Goal: Task Accomplishment & Management: Complete application form

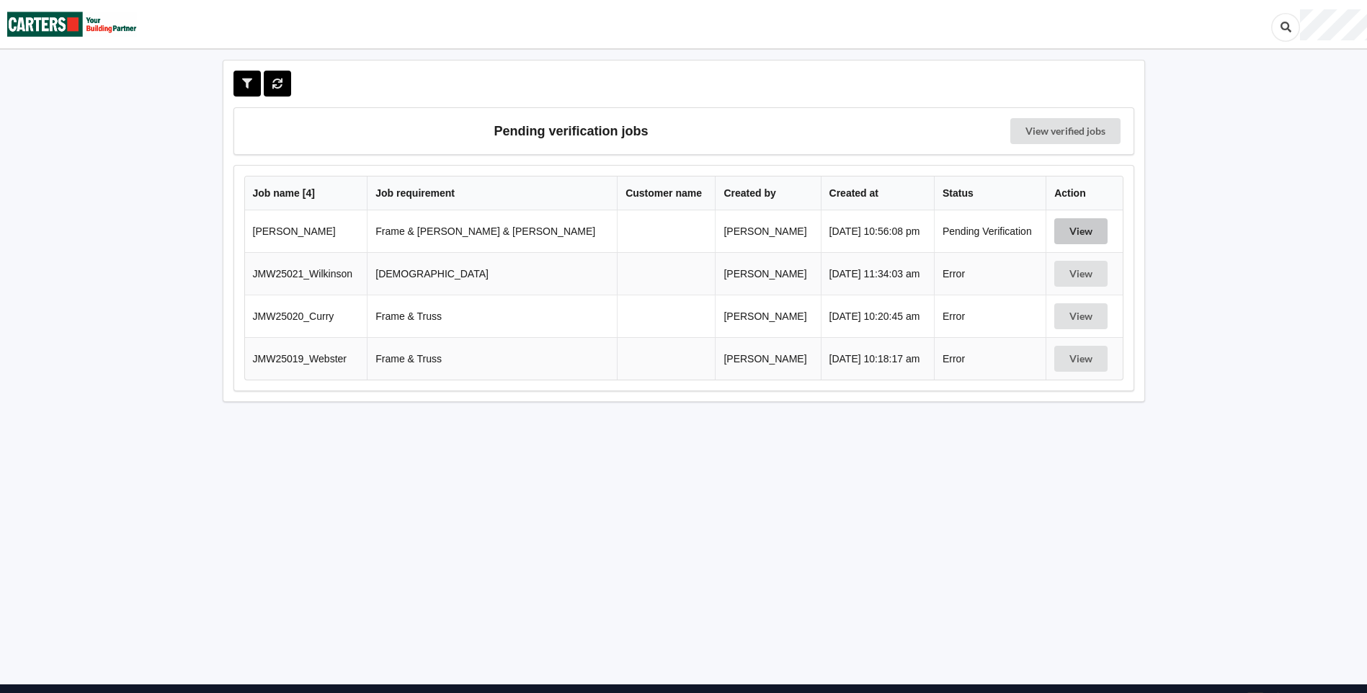
click at [1068, 238] on button "View" at bounding box center [1080, 231] width 53 height 26
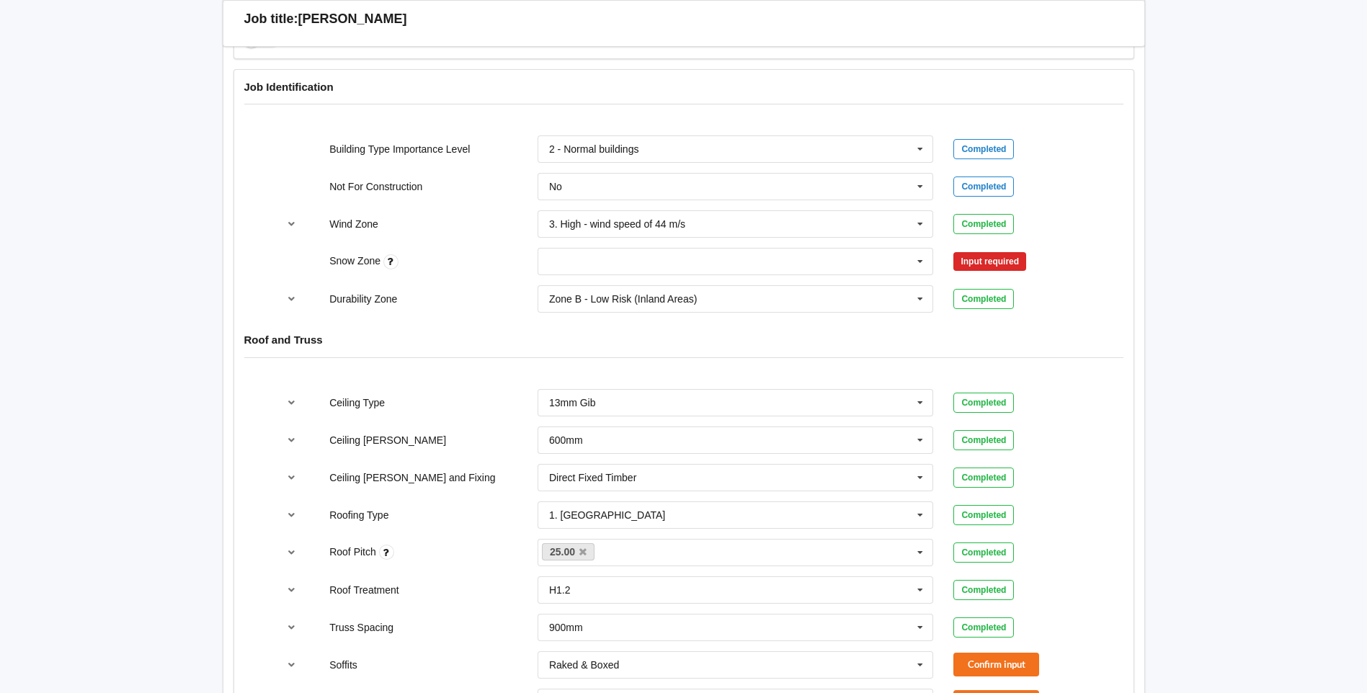
scroll to position [648, 0]
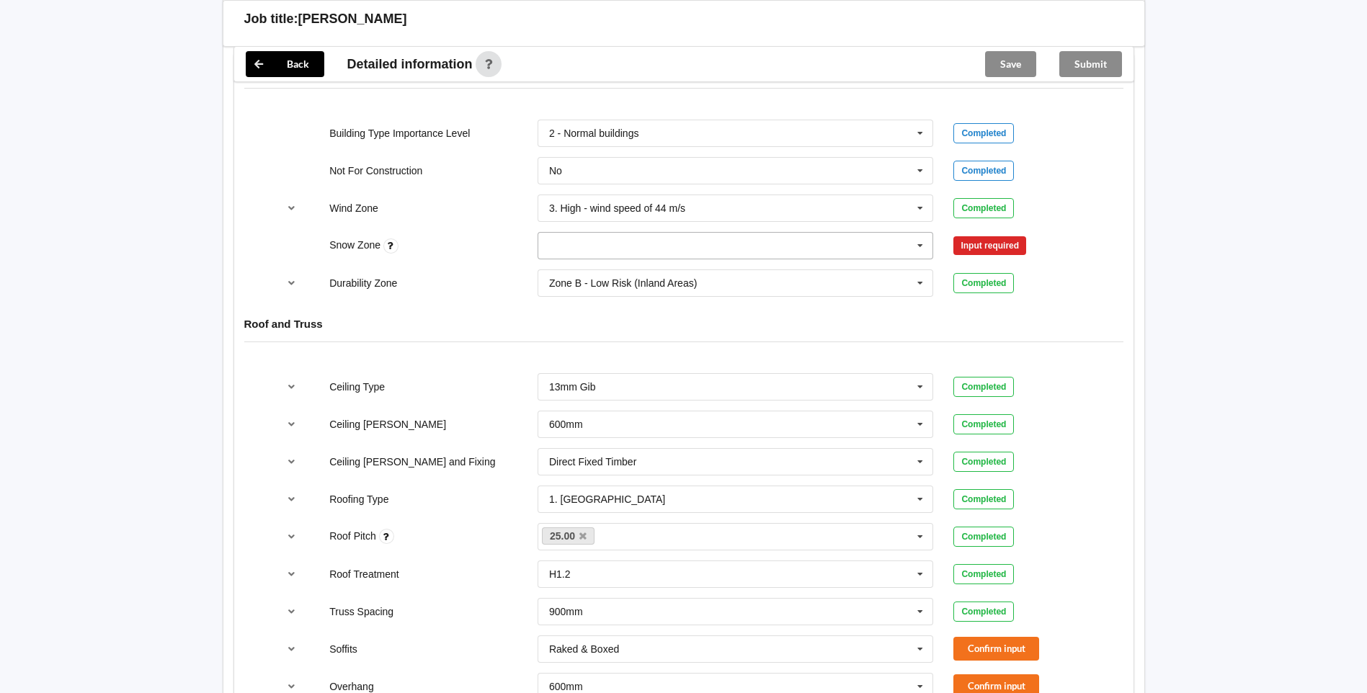
click at [921, 233] on icon at bounding box center [920, 246] width 22 height 27
click at [634, 287] on div "N1" at bounding box center [735, 298] width 395 height 27
click at [958, 234] on button "Confirm input" at bounding box center [996, 246] width 86 height 24
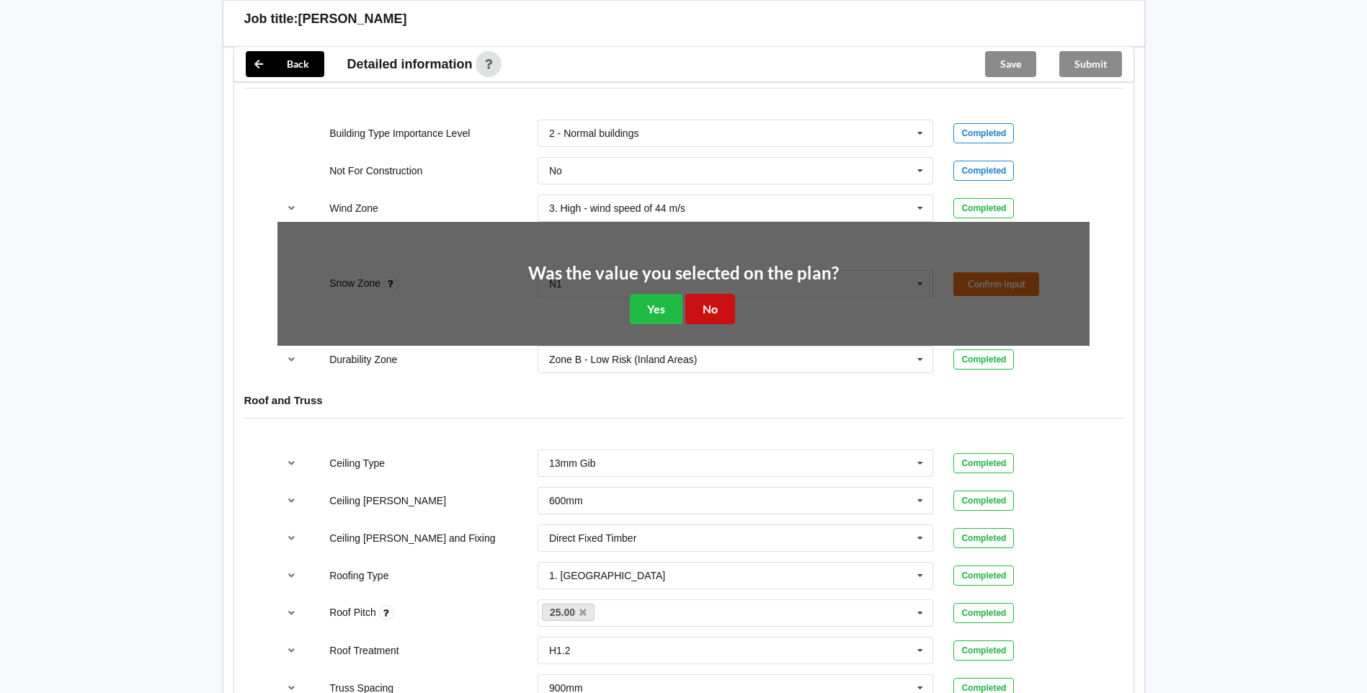
click at [722, 300] on button "No" at bounding box center [710, 309] width 50 height 30
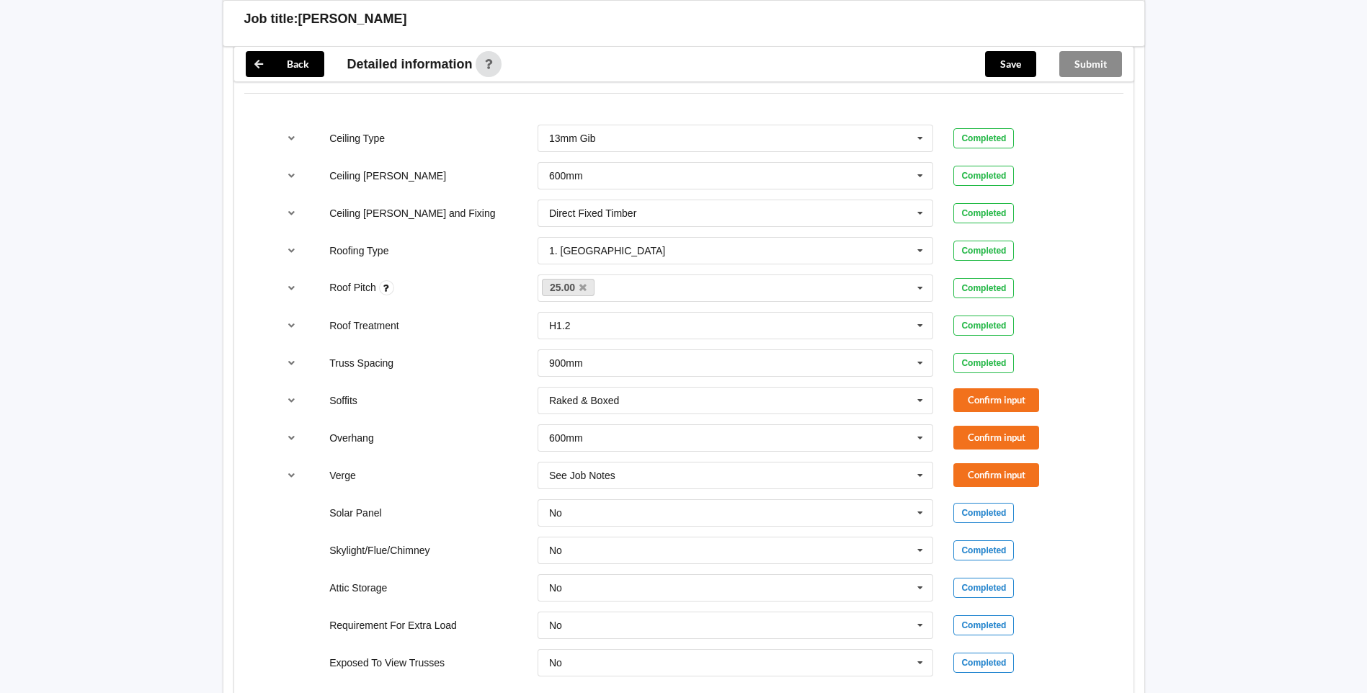
scroll to position [937, 0]
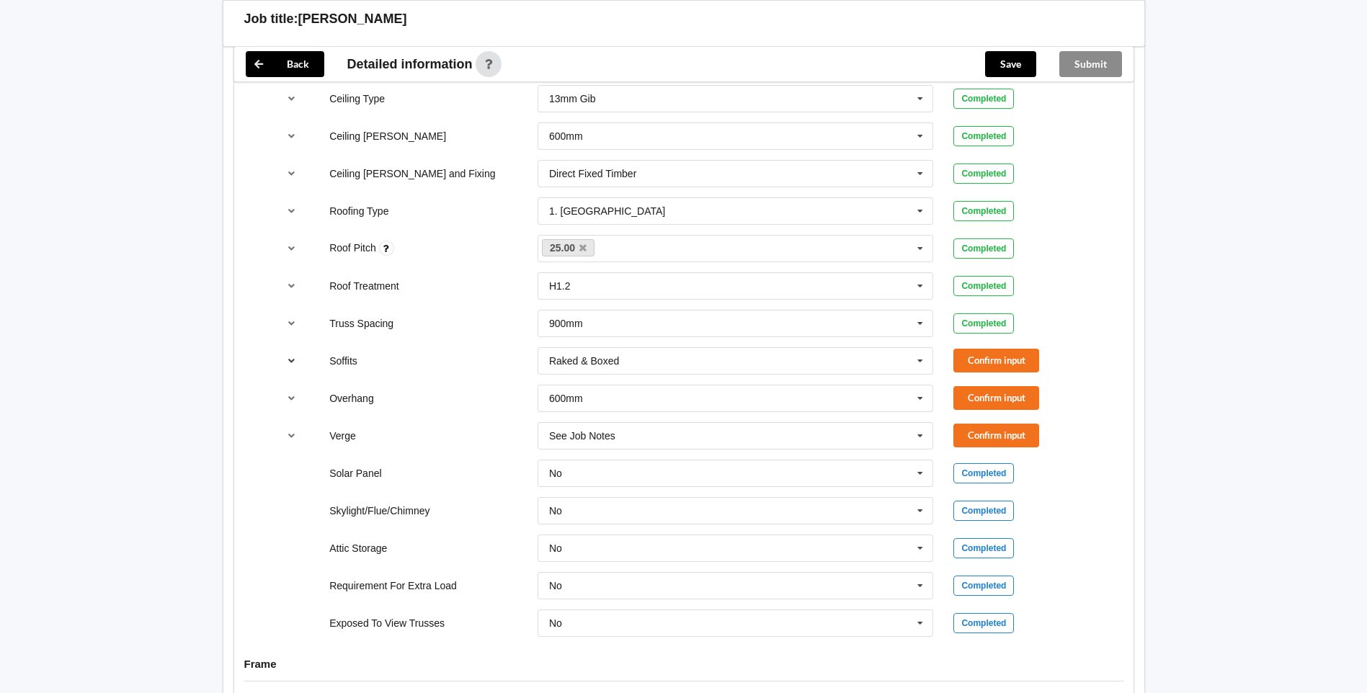
click at [295, 356] on icon "reference-toggle" at bounding box center [291, 360] width 12 height 9
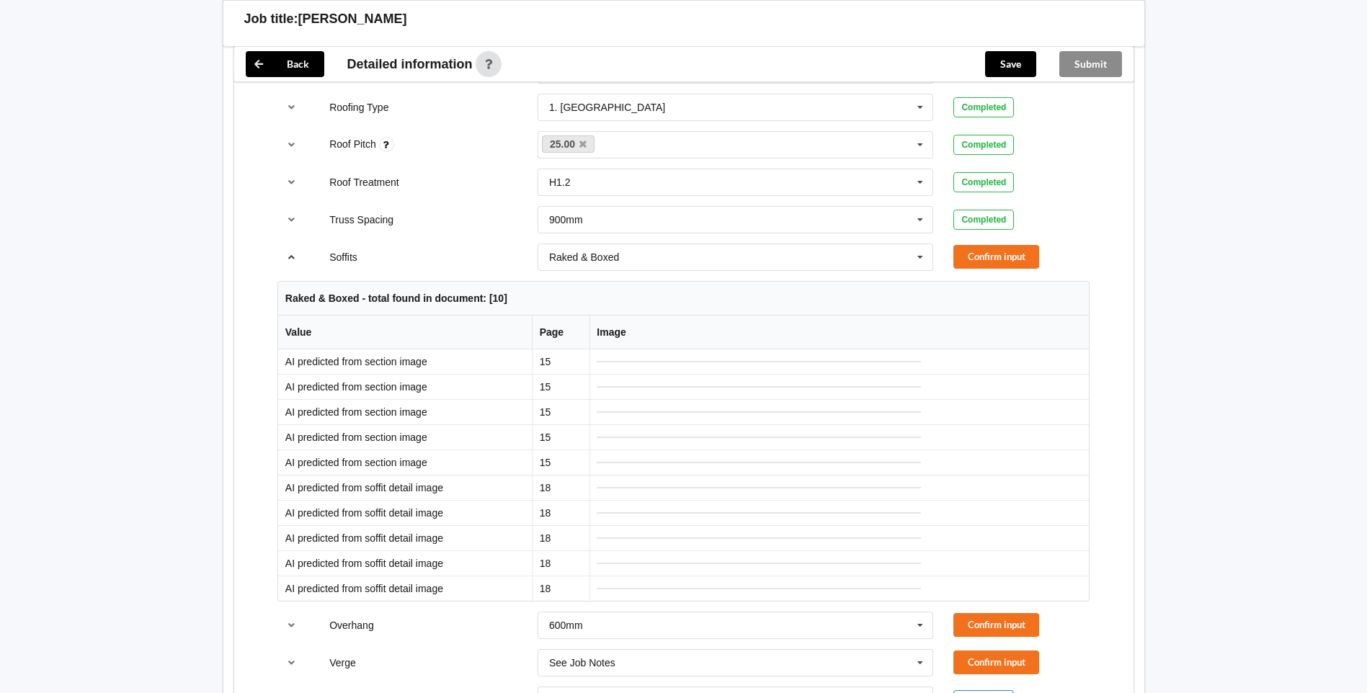
scroll to position [1009, 0]
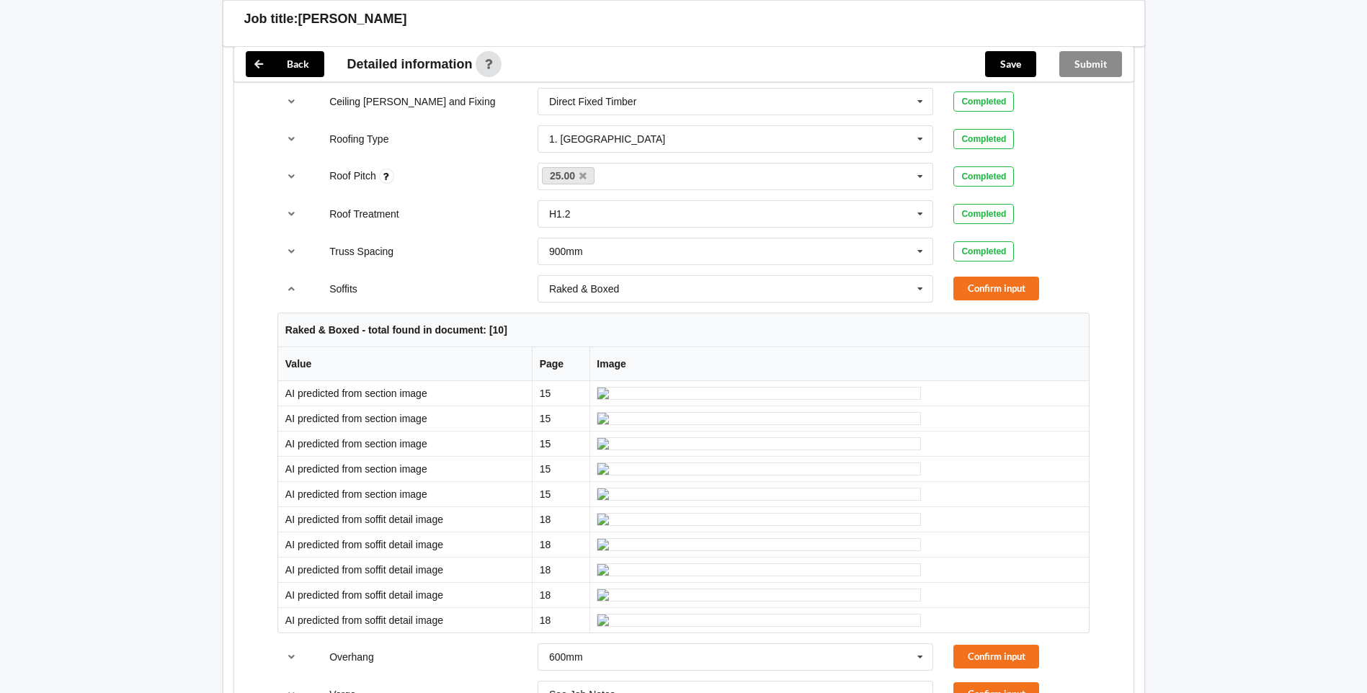
click at [999, 265] on div "Soffits Raked & Boxed Boxed Multiple Values – See As Per Plan None Raked & Boxe…" at bounding box center [683, 289] width 832 height 48
click at [1001, 277] on button "Confirm input" at bounding box center [996, 289] width 86 height 24
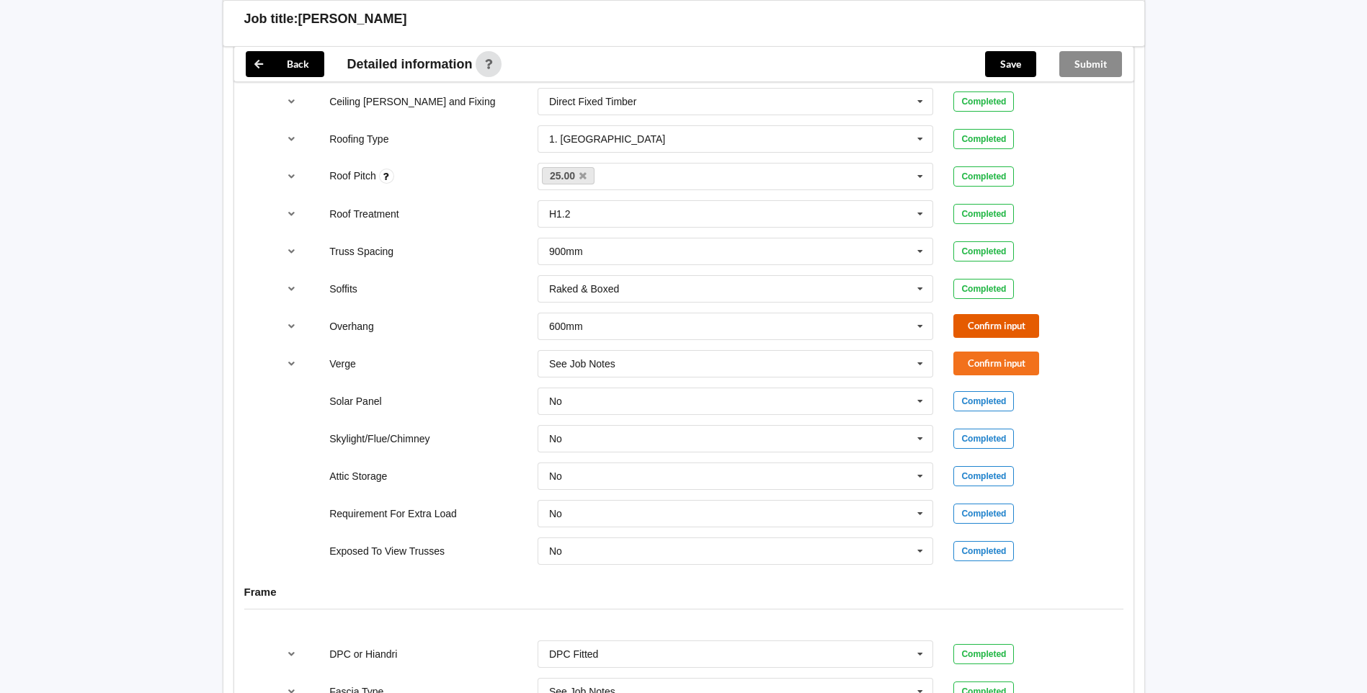
click at [999, 319] on button "Confirm input" at bounding box center [996, 326] width 86 height 24
click at [996, 352] on button "Confirm input" at bounding box center [996, 364] width 86 height 24
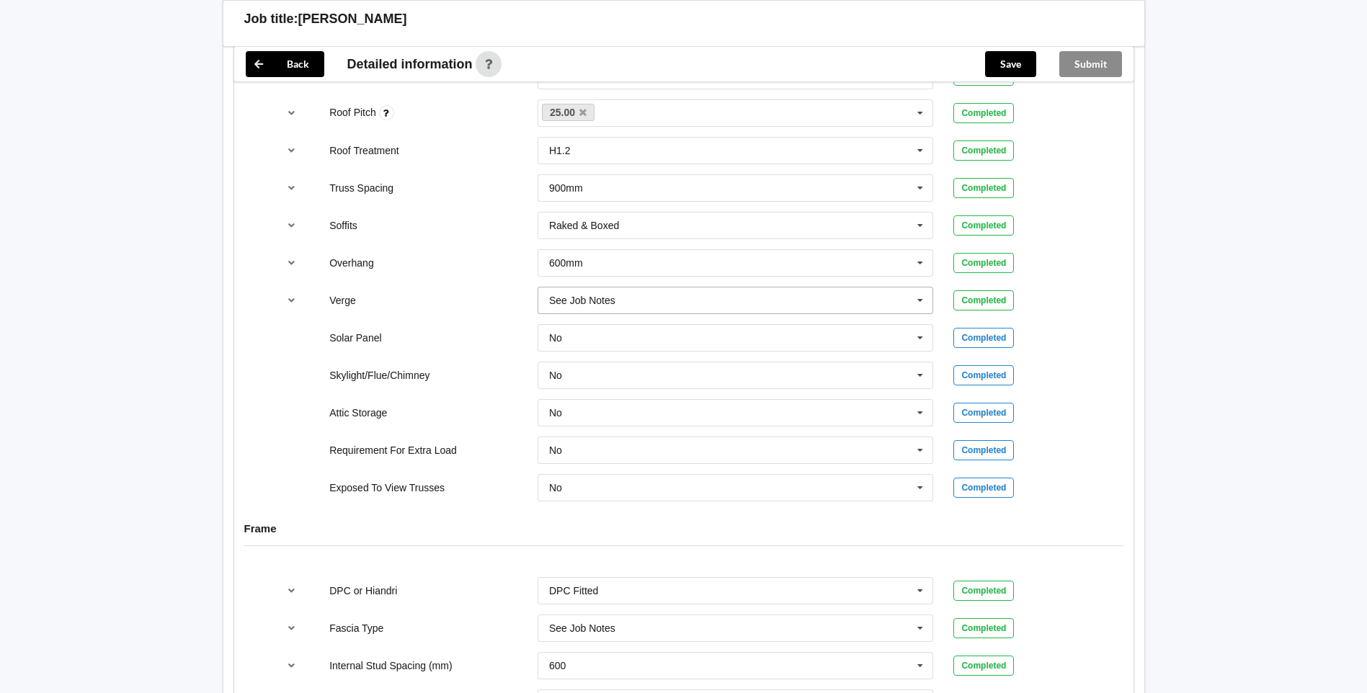
scroll to position [1441, 0]
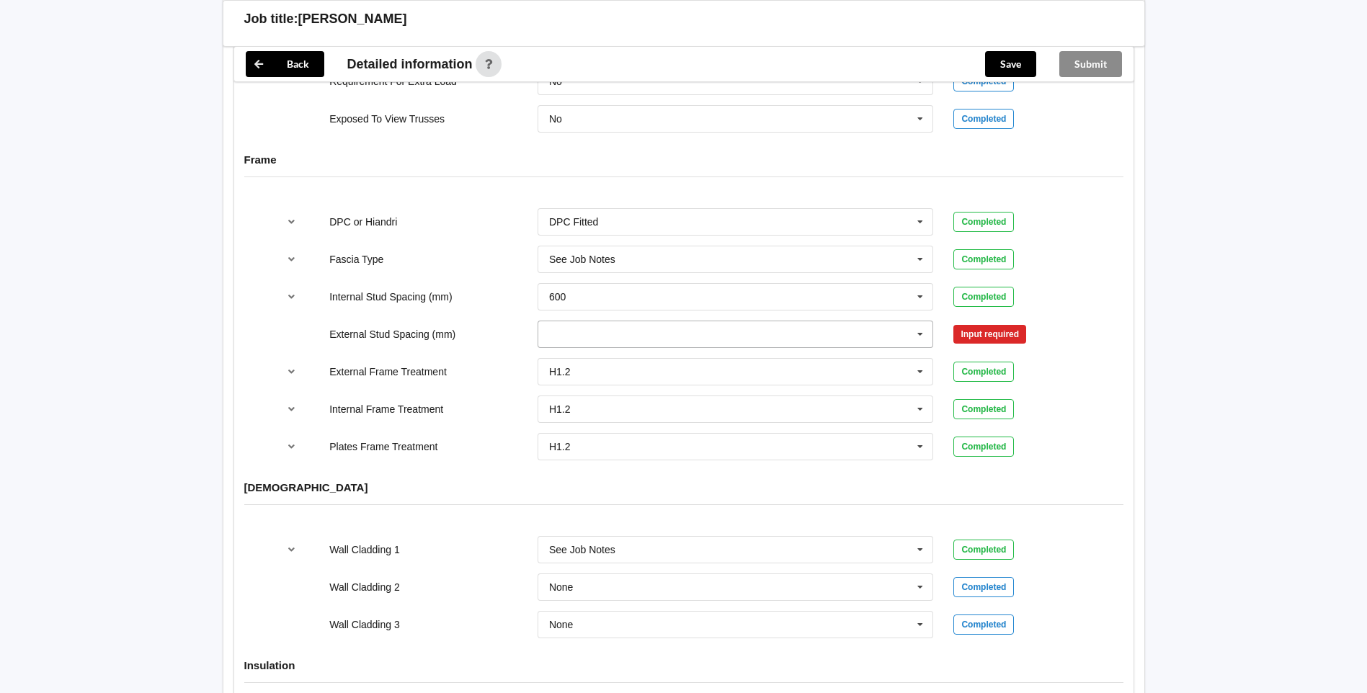
click at [669, 321] on input "text" at bounding box center [736, 334] width 395 height 26
click at [640, 454] on div "600" at bounding box center [735, 467] width 395 height 27
click at [958, 323] on button "Confirm input" at bounding box center [996, 334] width 86 height 24
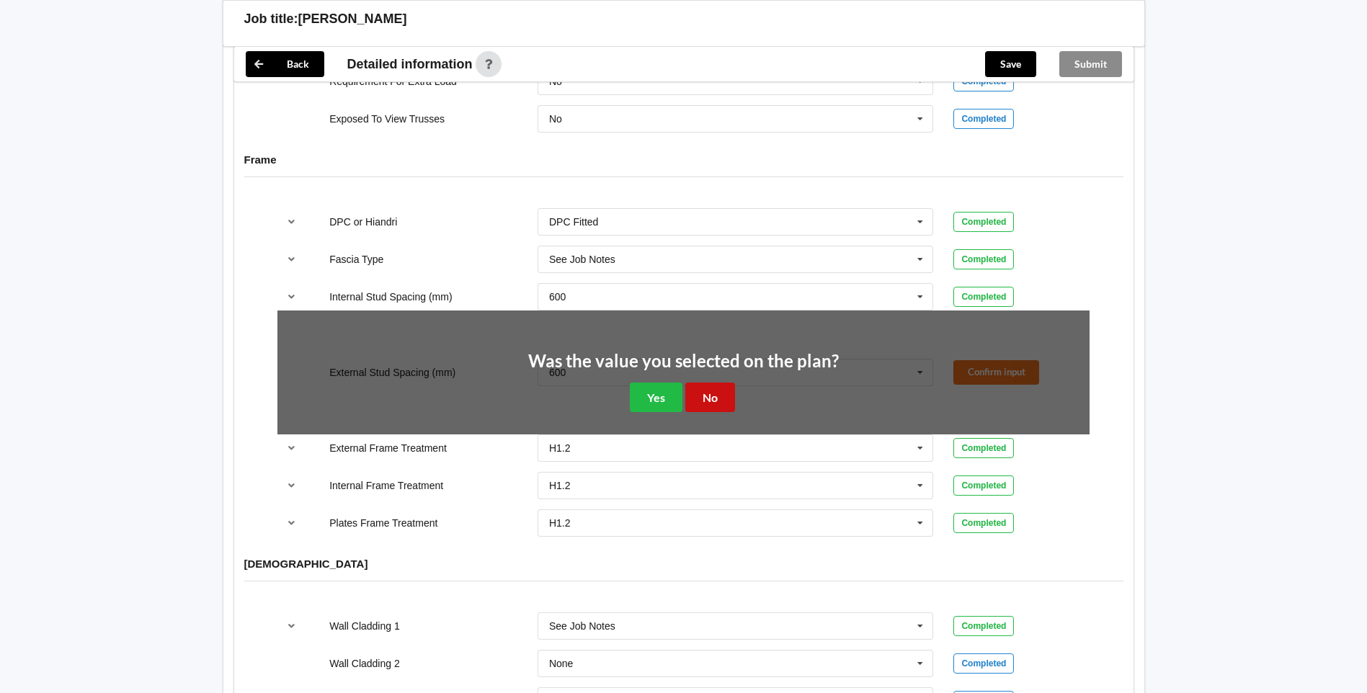
click at [728, 383] on button "No" at bounding box center [710, 398] width 50 height 30
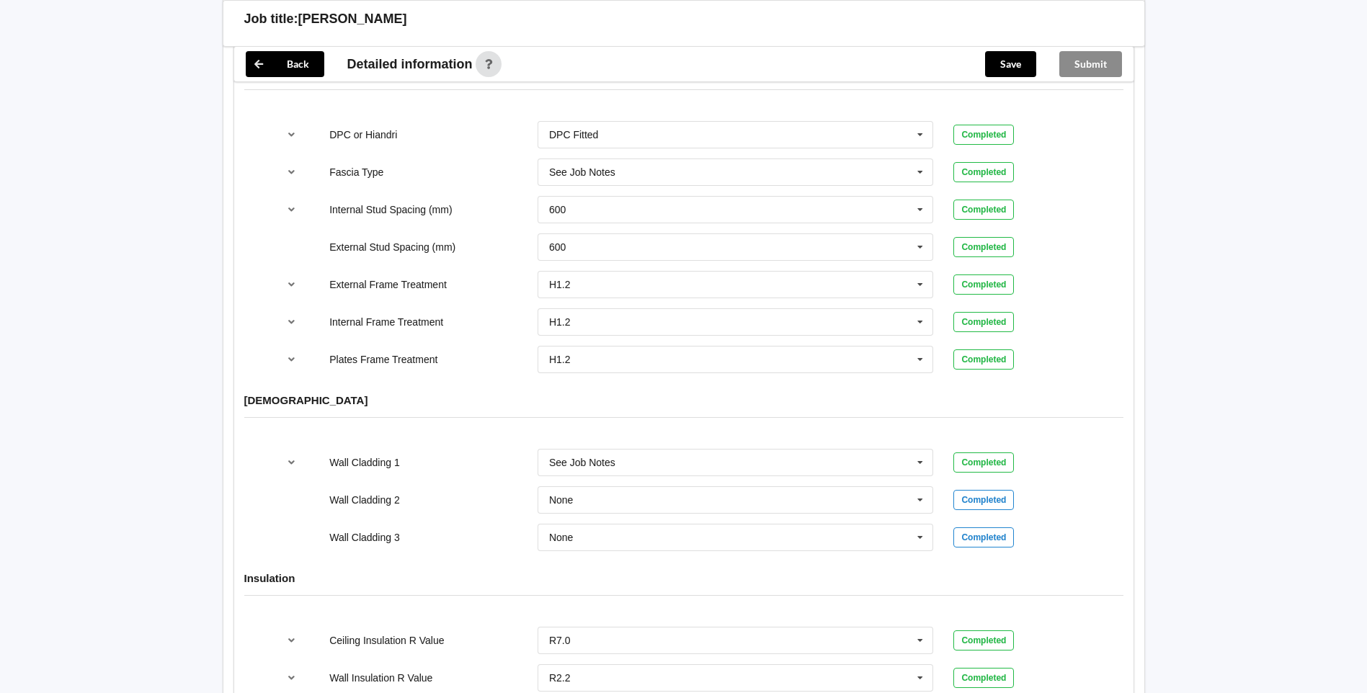
scroll to position [1794, 0]
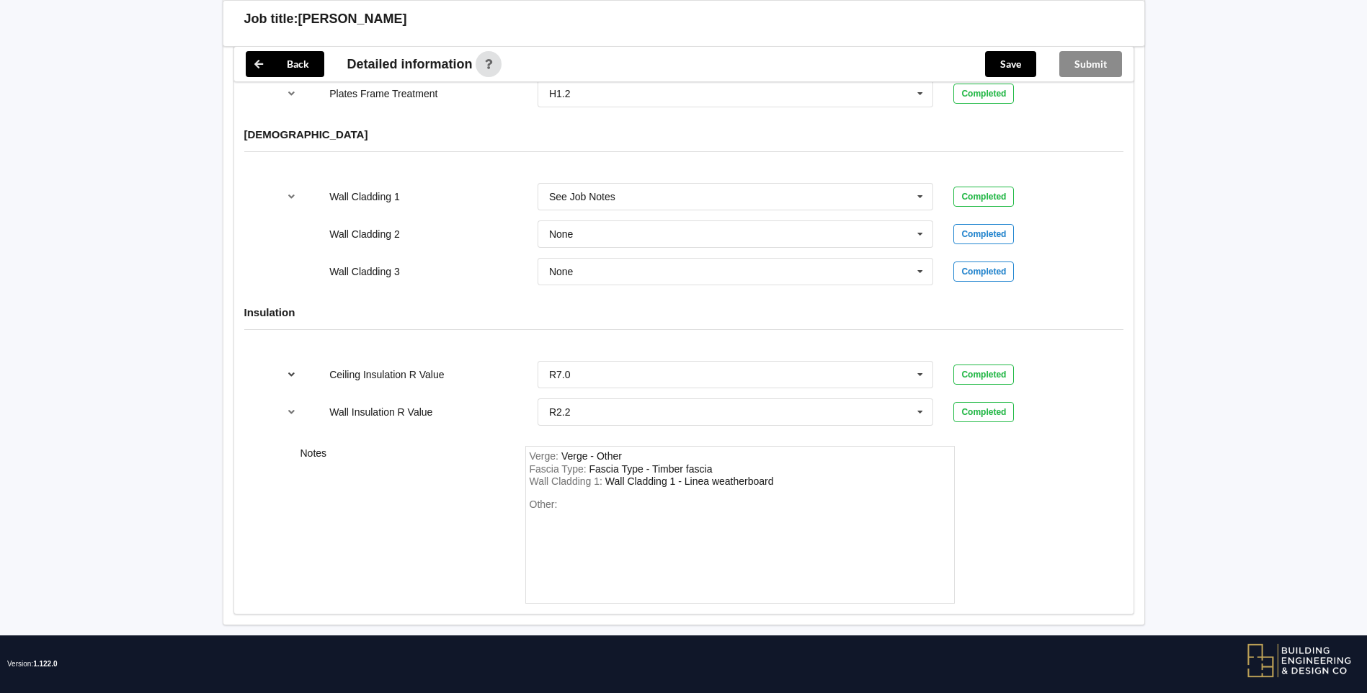
click at [295, 370] on icon "reference-toggle" at bounding box center [291, 374] width 12 height 9
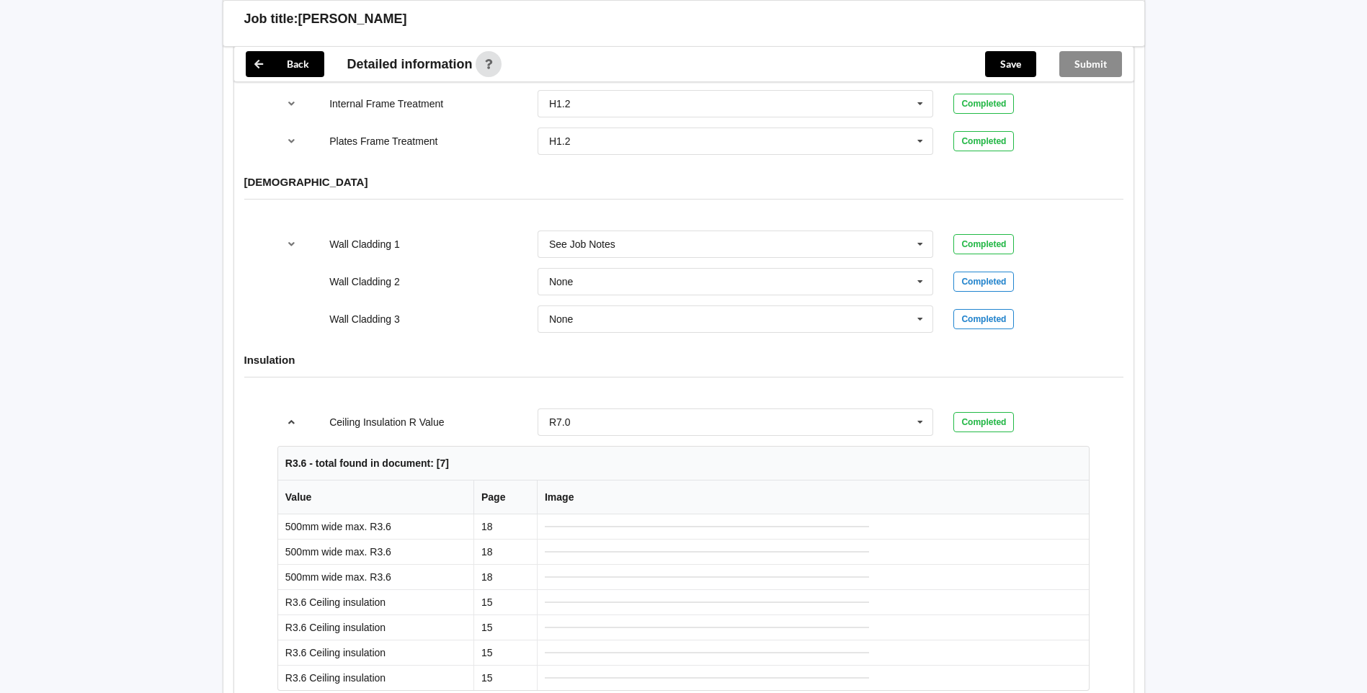
scroll to position [1722, 0]
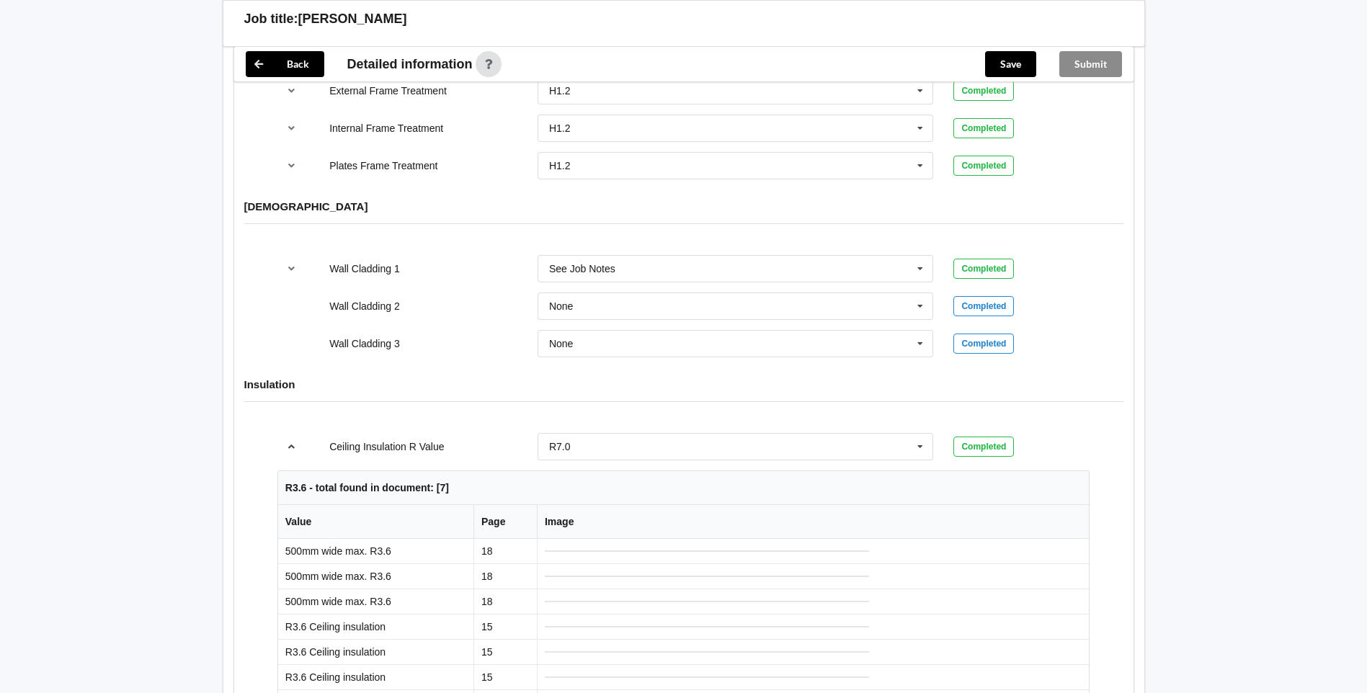
click at [303, 434] on button "reference-toggle" at bounding box center [291, 447] width 28 height 26
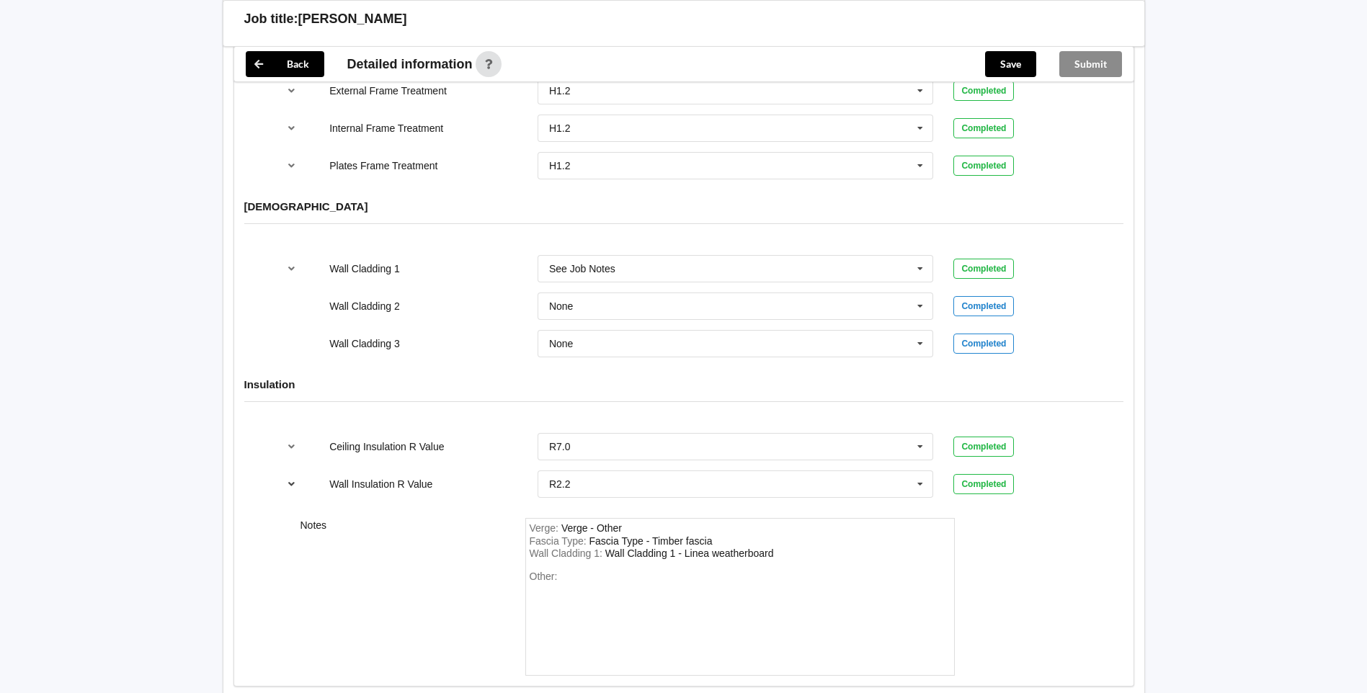
click at [291, 479] on icon "reference-toggle" at bounding box center [291, 483] width 12 height 9
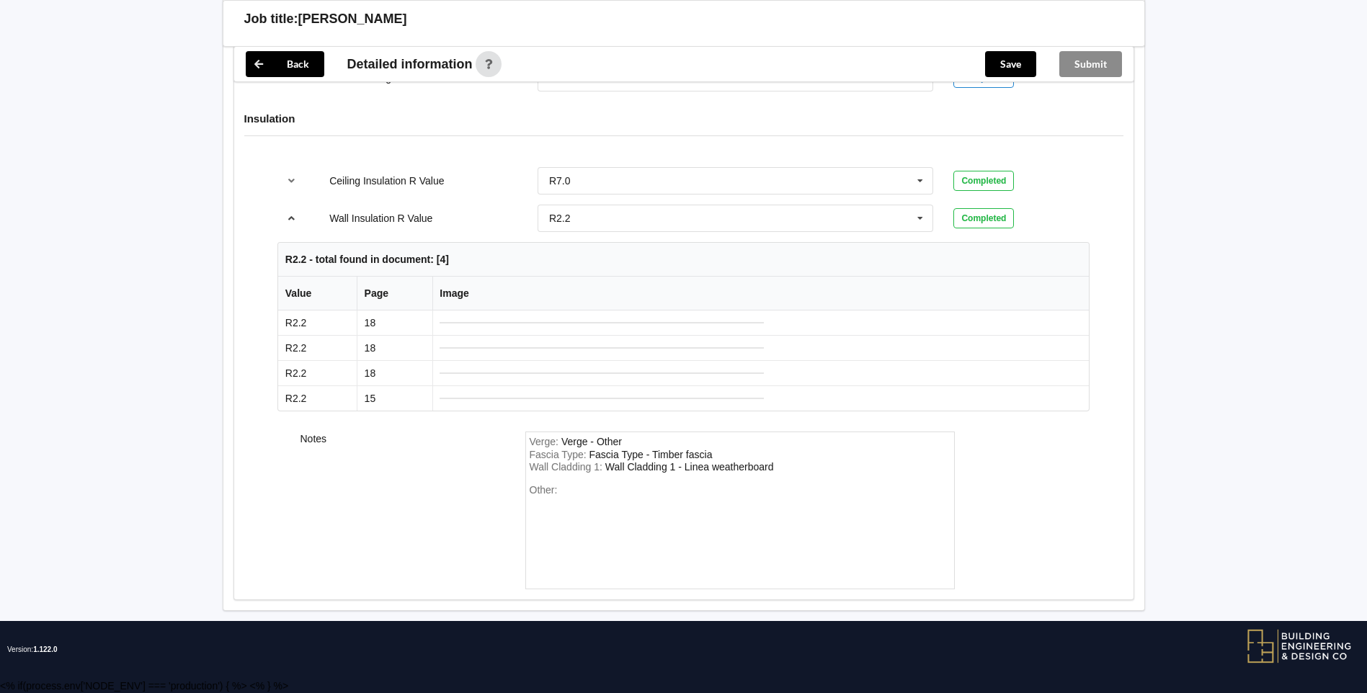
scroll to position [1831, 0]
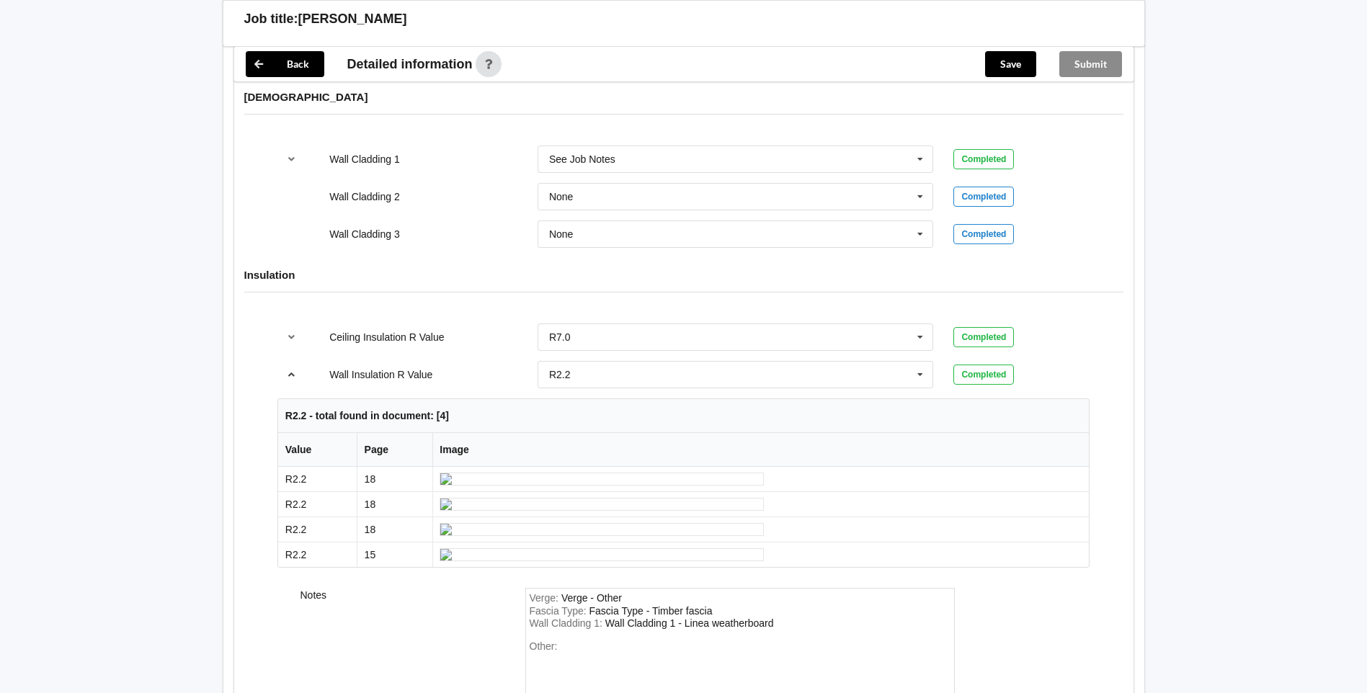
click at [291, 370] on icon "reference-toggle" at bounding box center [291, 374] width 12 height 9
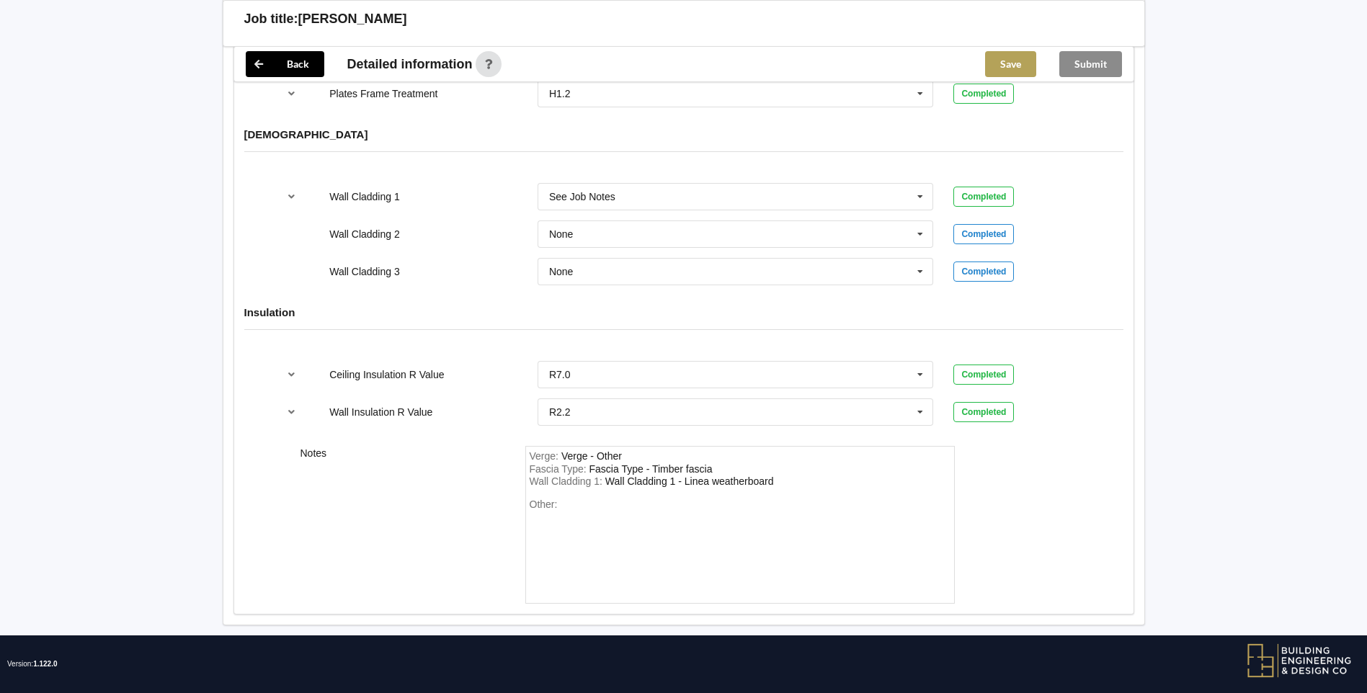
click at [1013, 66] on button "Save" at bounding box center [1010, 64] width 51 height 26
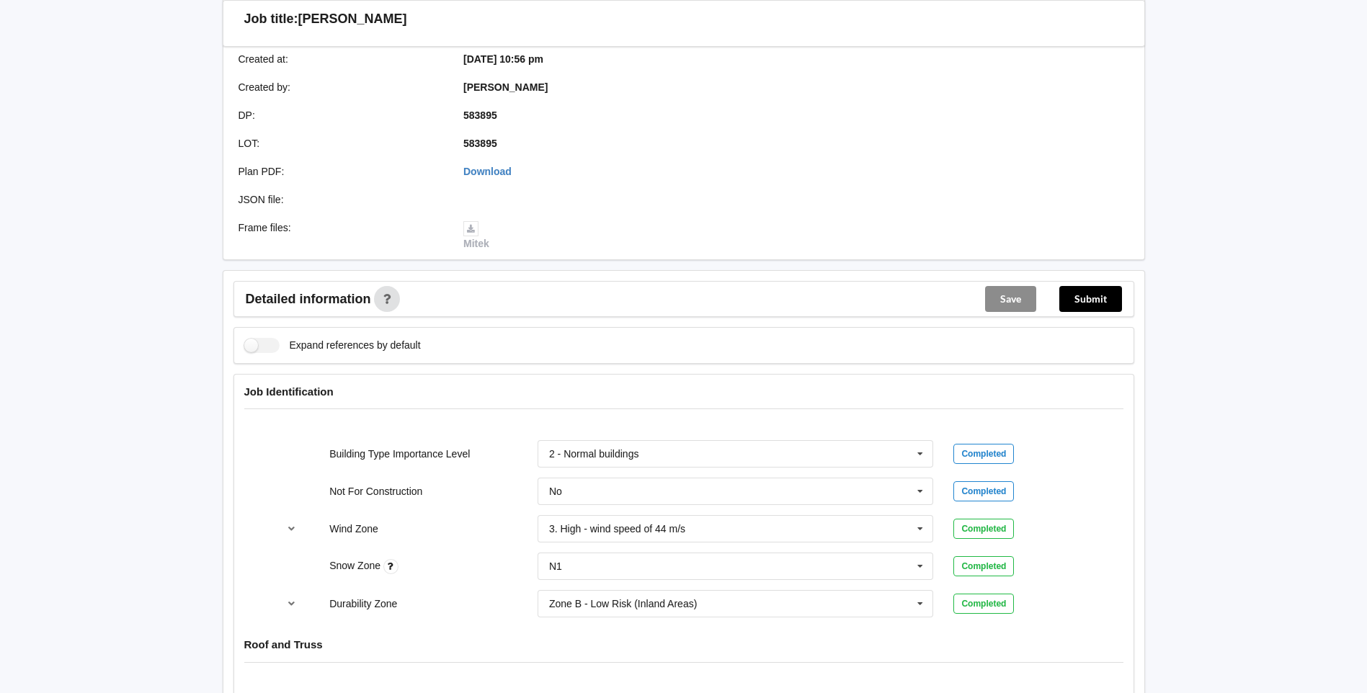
scroll to position [0, 0]
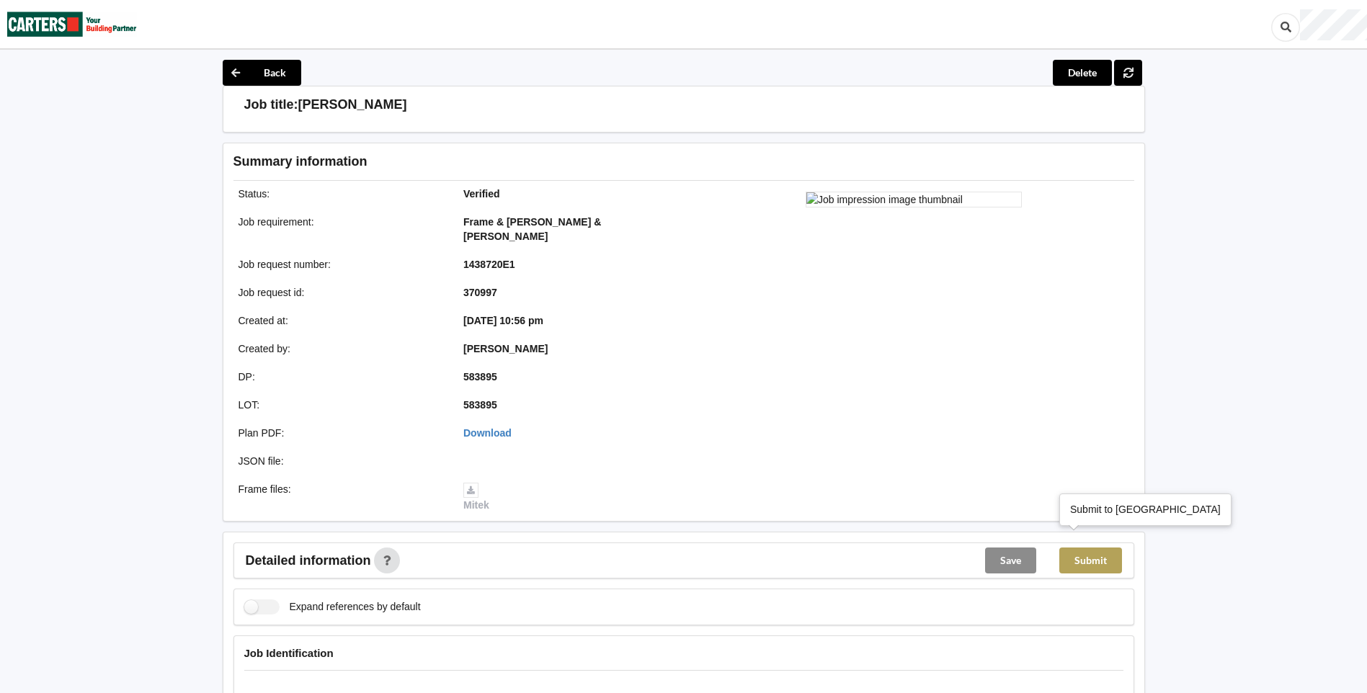
click at [1099, 548] on button "Submit" at bounding box center [1090, 561] width 63 height 26
